Goal: Task Accomplishment & Management: Manage account settings

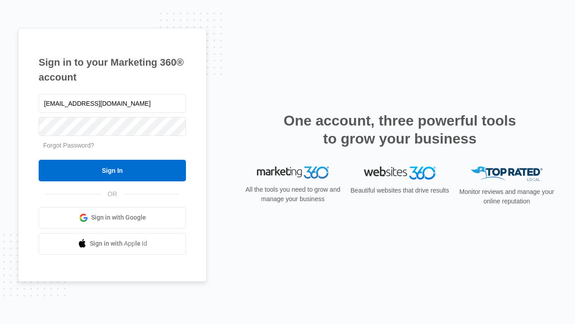
type input "[EMAIL_ADDRESS][DOMAIN_NAME]"
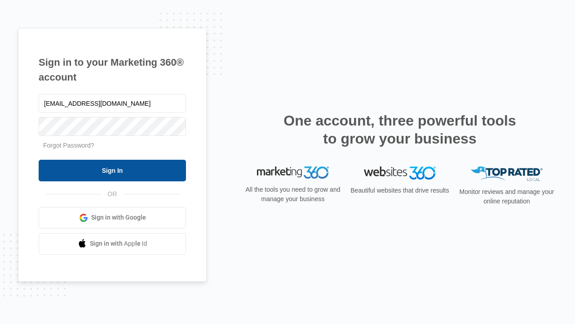
click at [112, 170] on input "Sign In" at bounding box center [112, 171] width 147 height 22
